Goal: Task Accomplishment & Management: Use online tool/utility

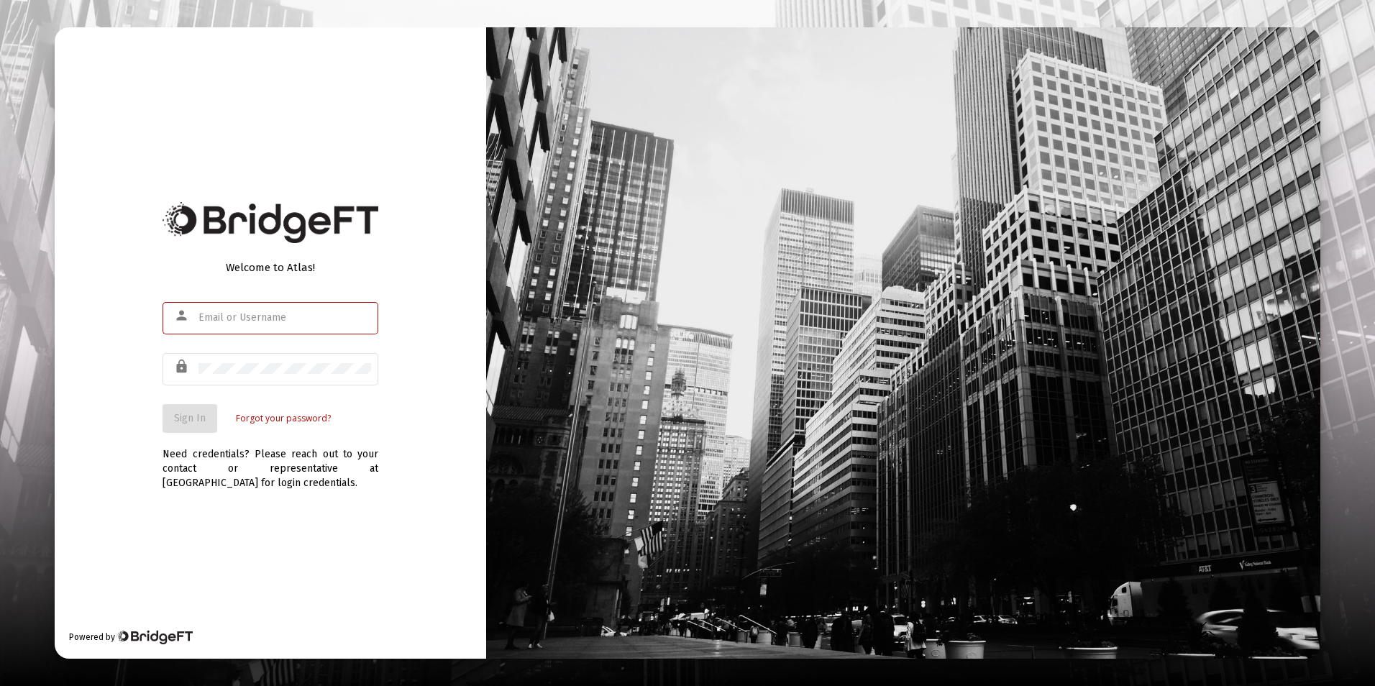
click at [334, 319] on input "text" at bounding box center [284, 318] width 173 height 12
type input "[EMAIL_ADDRESS][DOMAIN_NAME]"
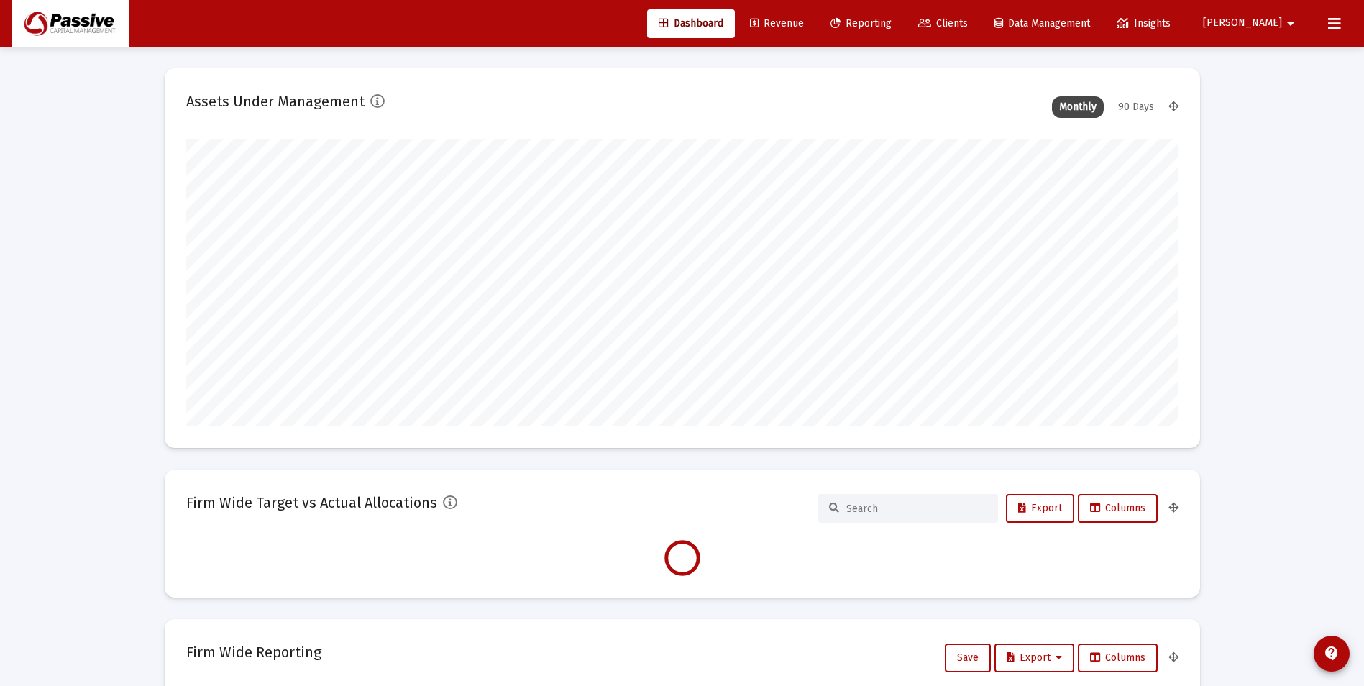
scroll to position [288, 534]
type input "[DATE]"
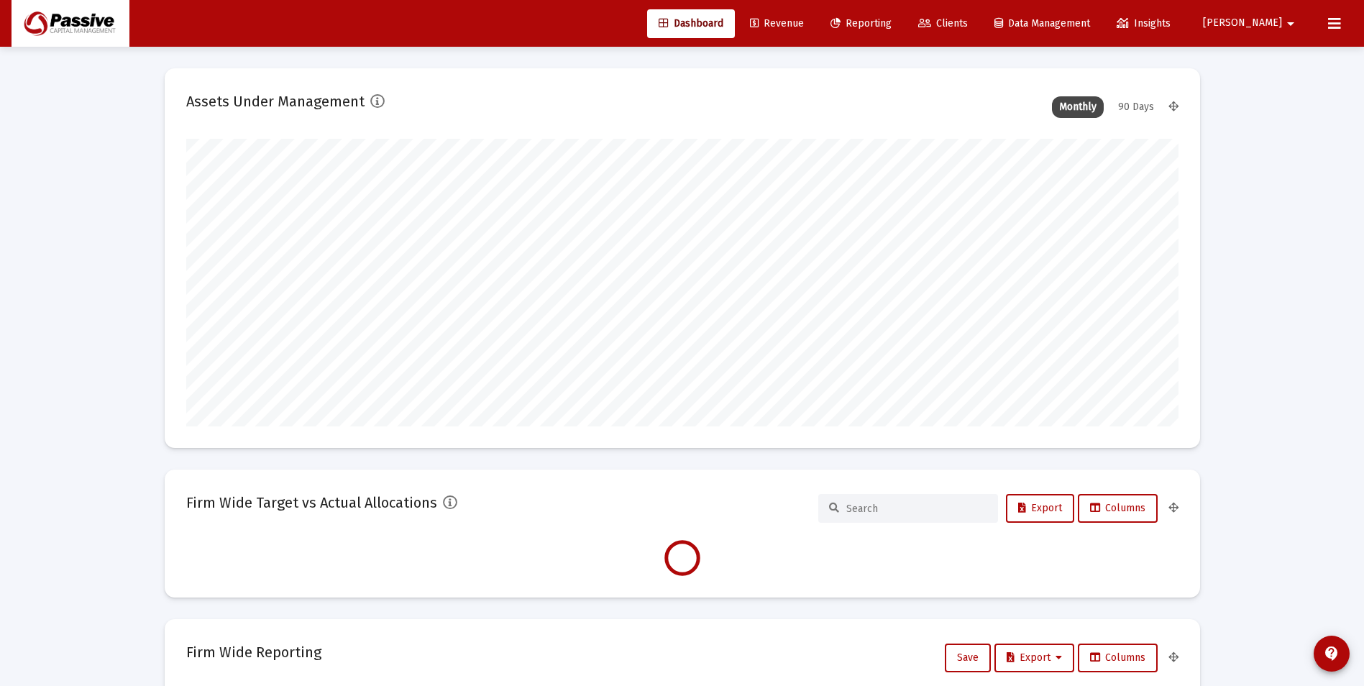
click at [892, 19] on span "Reporting" at bounding box center [861, 23] width 61 height 12
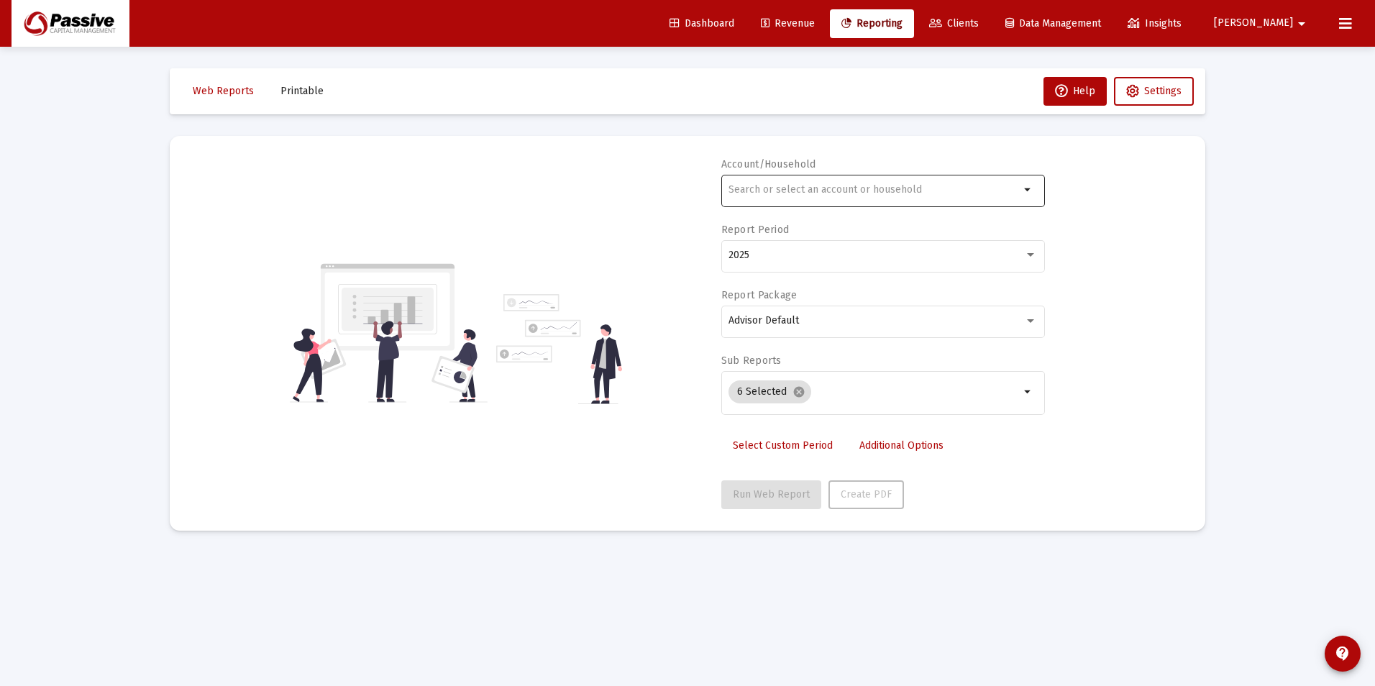
click at [848, 183] on div at bounding box center [874, 189] width 291 height 35
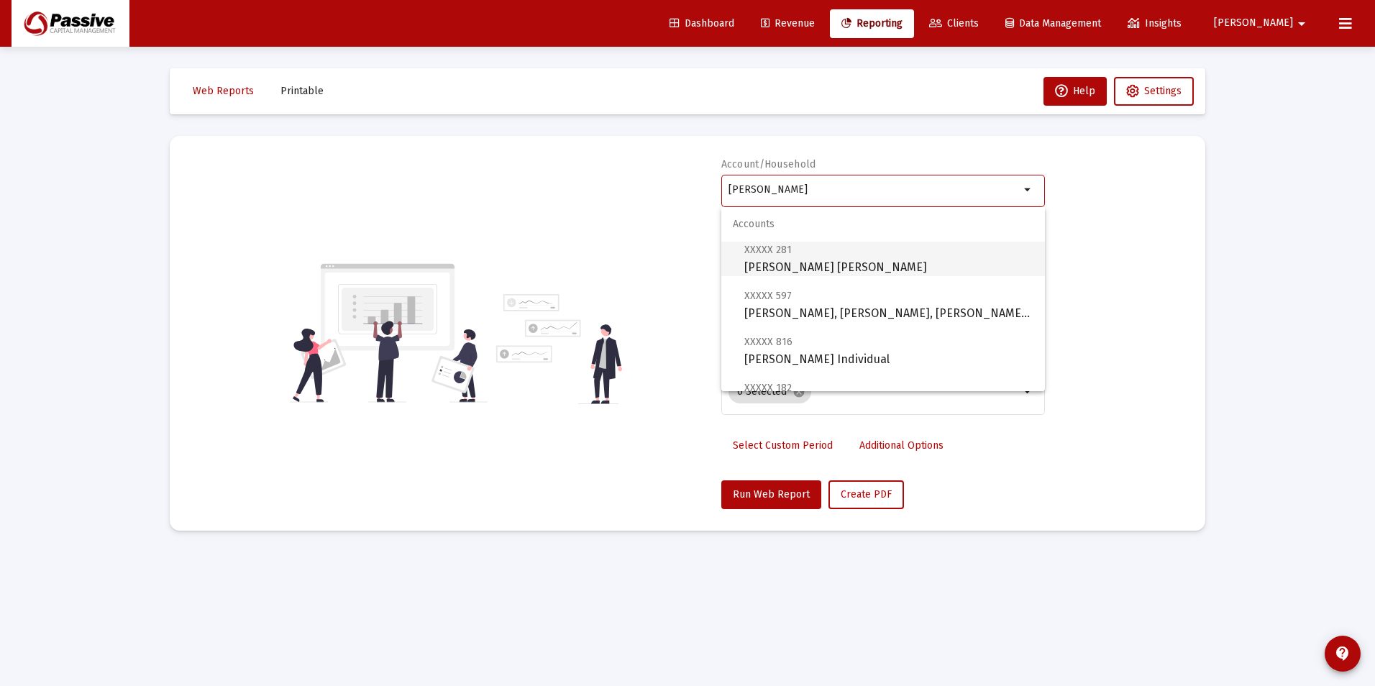
click at [841, 270] on span "XXXXX 281 [PERSON_NAME] [PERSON_NAME]" at bounding box center [888, 258] width 289 height 35
type input "[PERSON_NAME] [PERSON_NAME]"
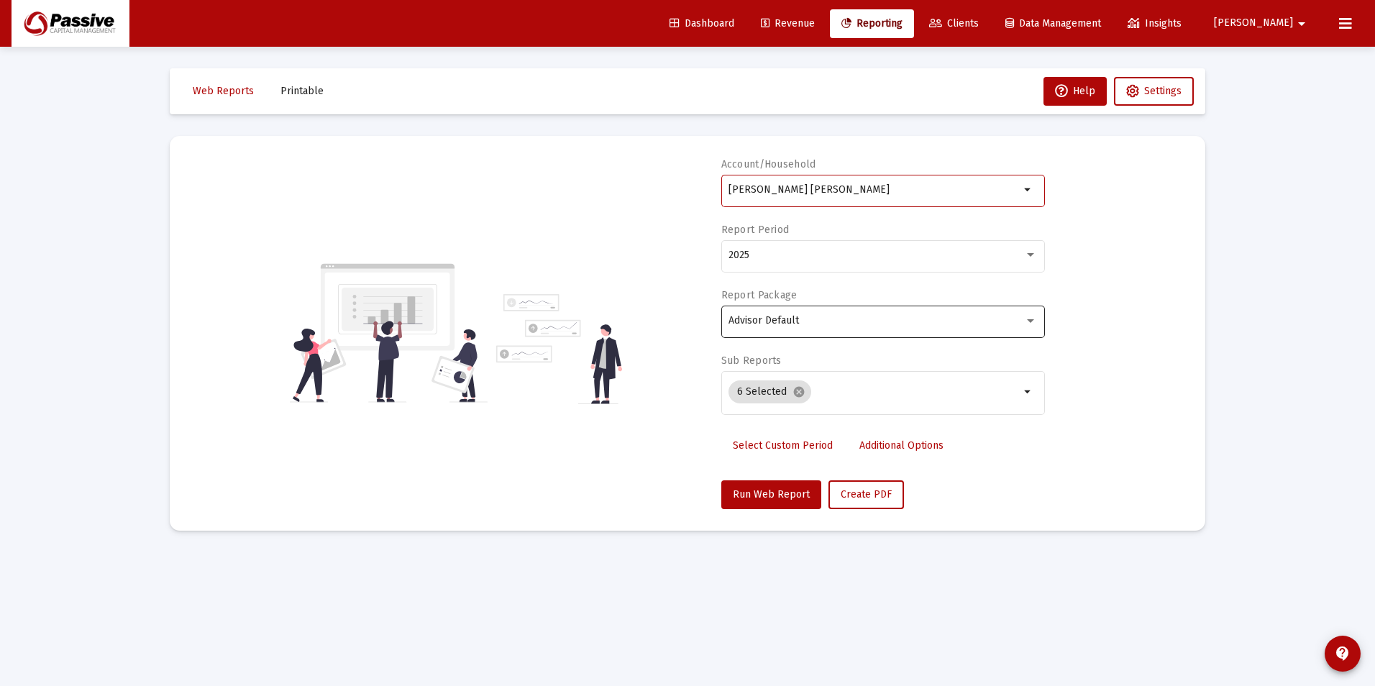
click at [813, 317] on div "Advisor Default" at bounding box center [877, 321] width 296 height 12
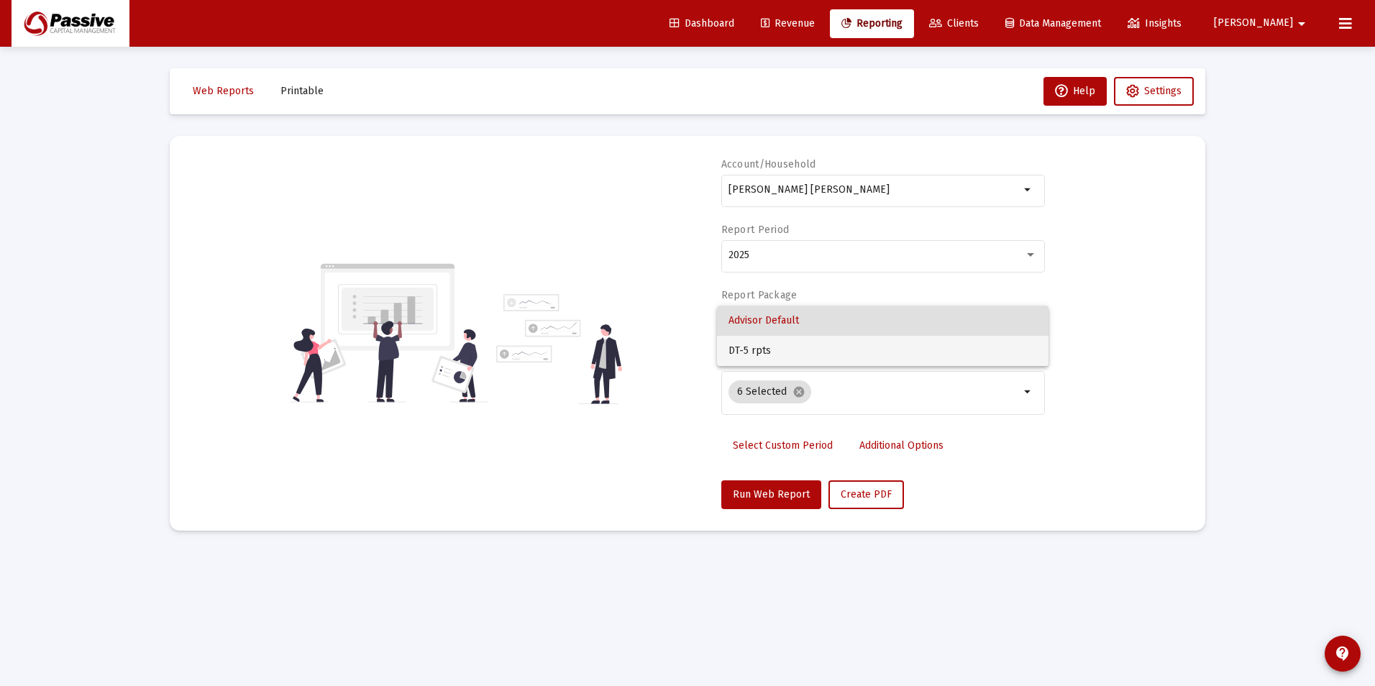
click at [800, 352] on span "DT-5 rpts" at bounding box center [883, 351] width 309 height 30
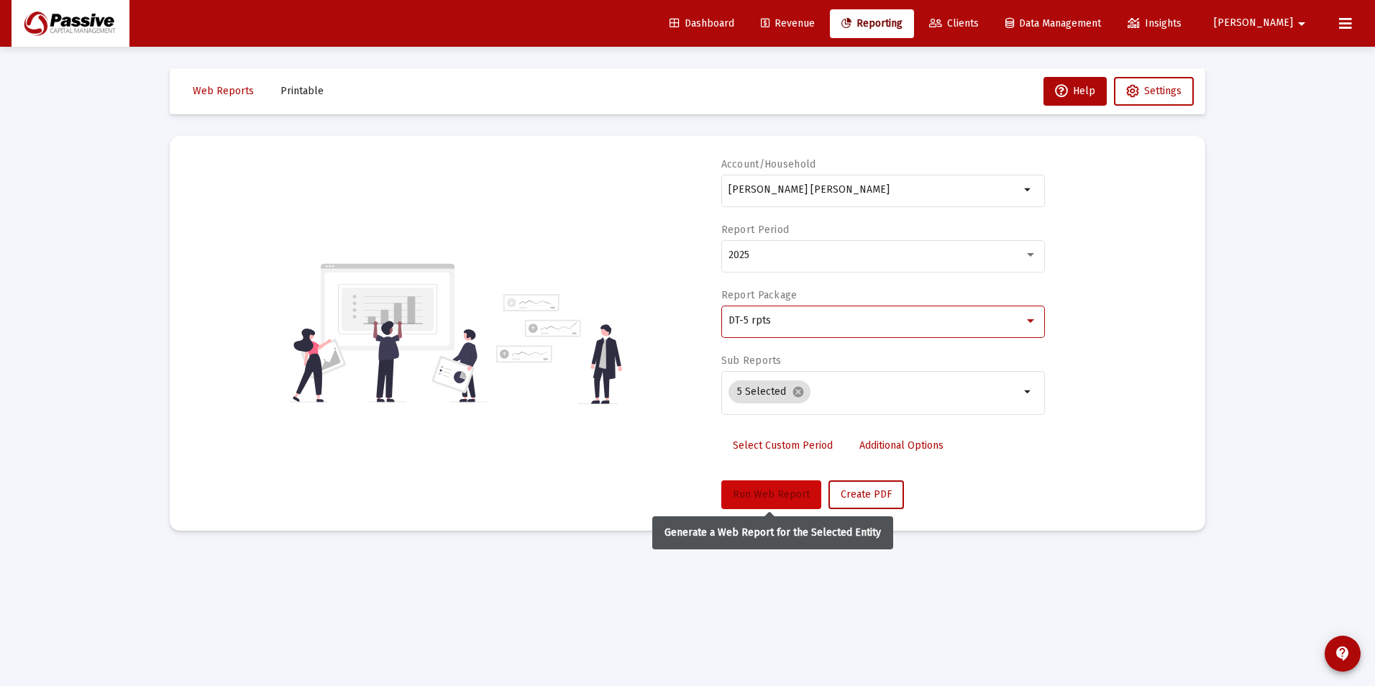
click at [790, 493] on span "Run Web Report" at bounding box center [771, 494] width 77 height 12
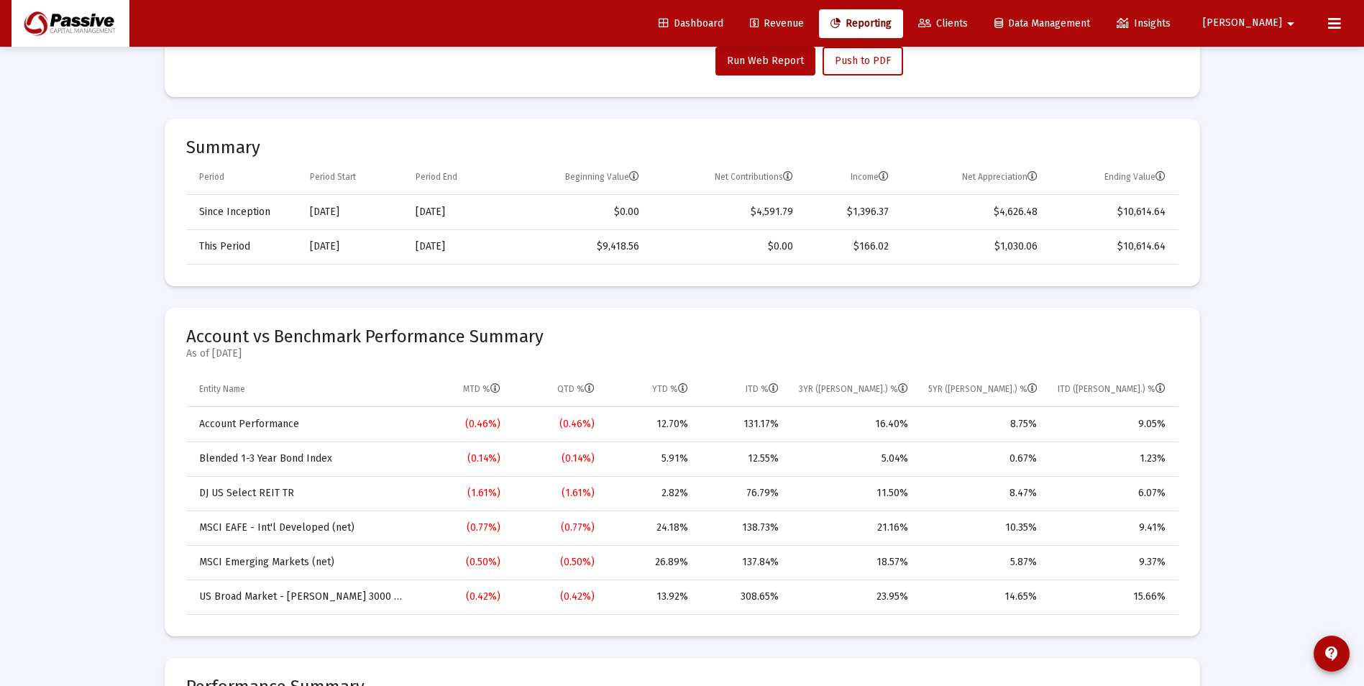
scroll to position [431, 0]
